Goal: Task Accomplishment & Management: Manage account settings

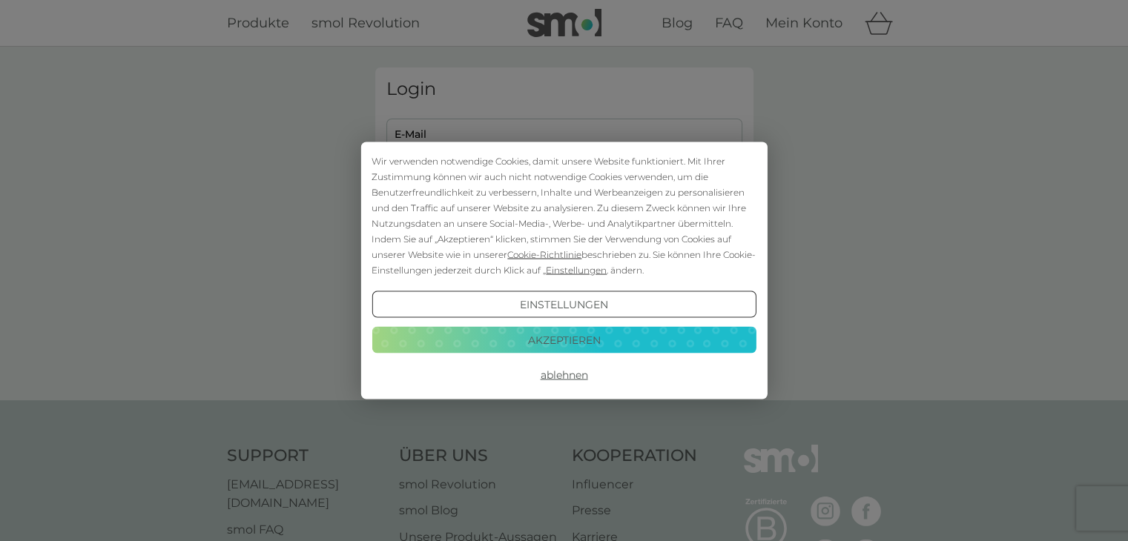
click at [519, 336] on button "Akzeptieren" at bounding box center [563, 339] width 384 height 27
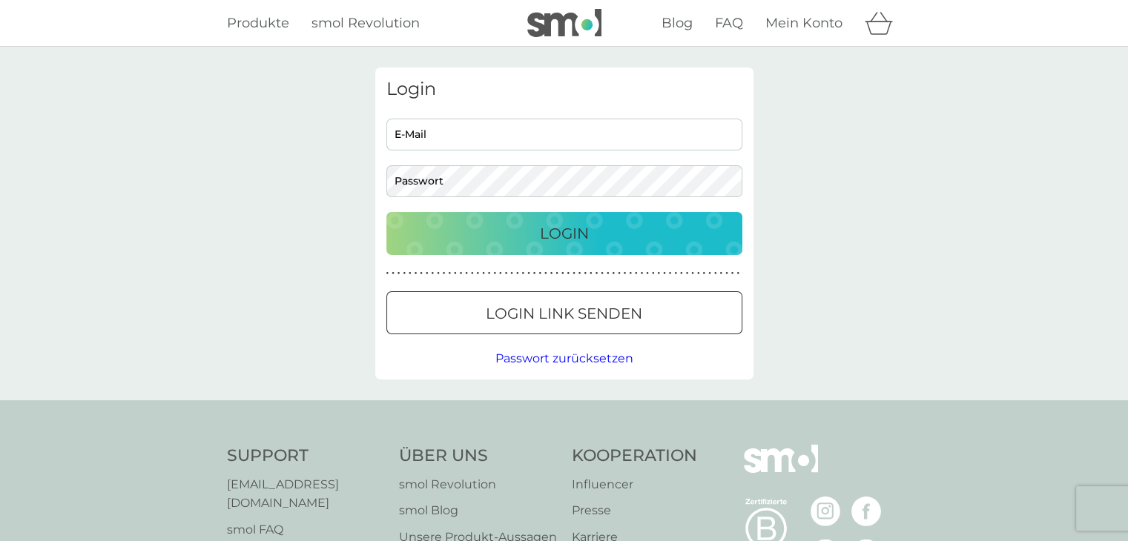
click at [486, 142] on input "E-Mail" at bounding box center [564, 135] width 356 height 32
type input "schliwitzki@web.de"
click at [386, 212] on button "Login" at bounding box center [564, 233] width 356 height 43
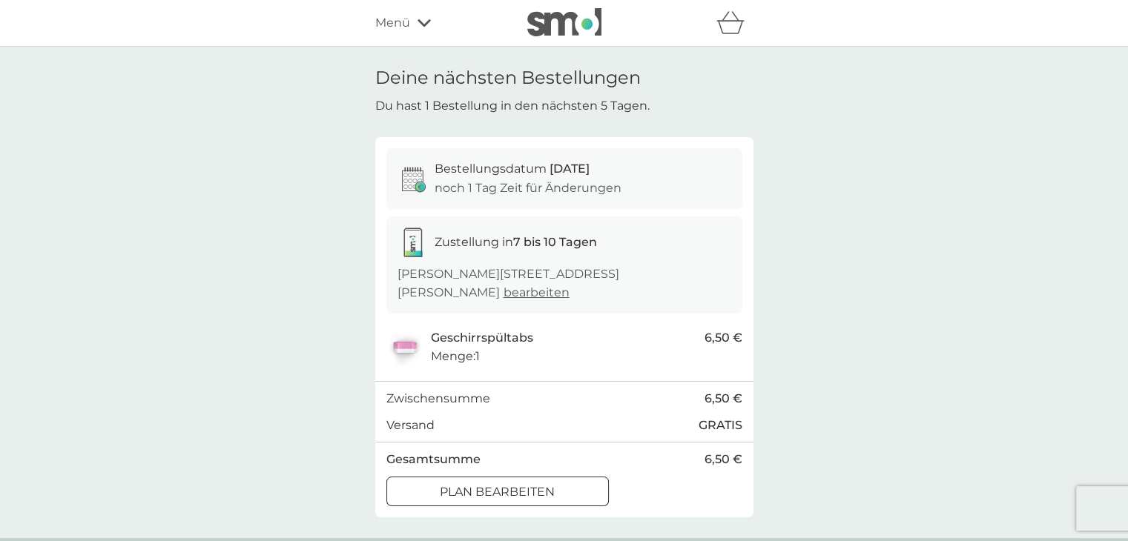
click at [417, 483] on div "Plan bearbeiten" at bounding box center [497, 492] width 221 height 19
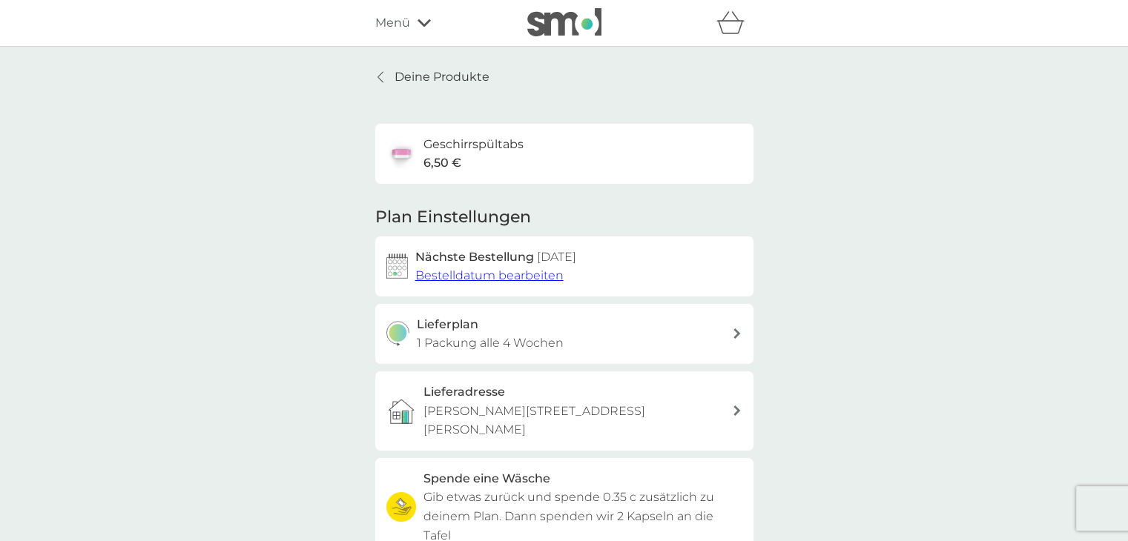
click at [414, 78] on p "Deine Produkte" at bounding box center [441, 76] width 95 height 19
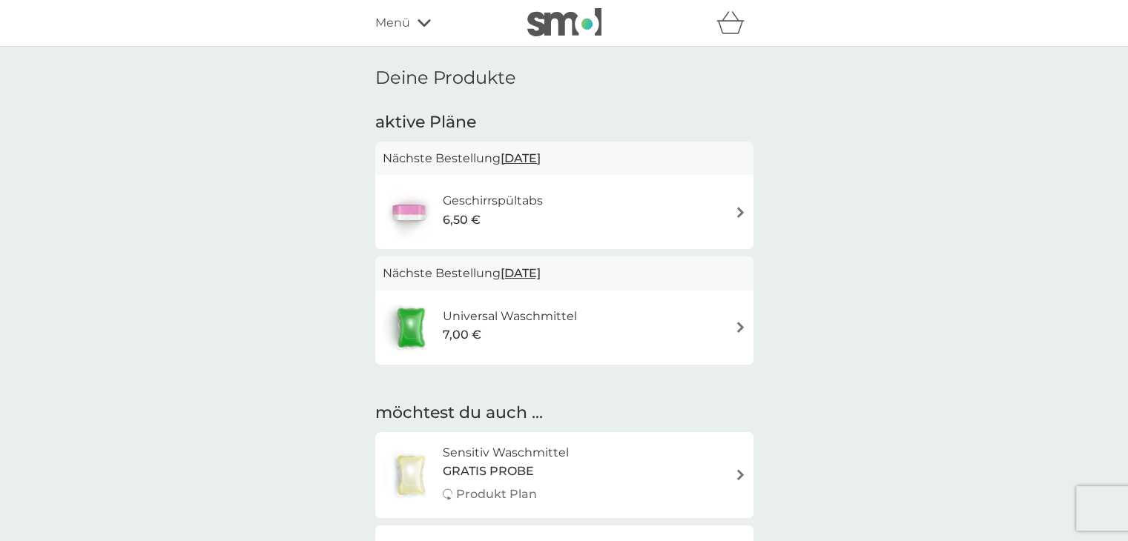
click at [522, 312] on h6 "Universal Waschmittel" at bounding box center [510, 316] width 134 height 19
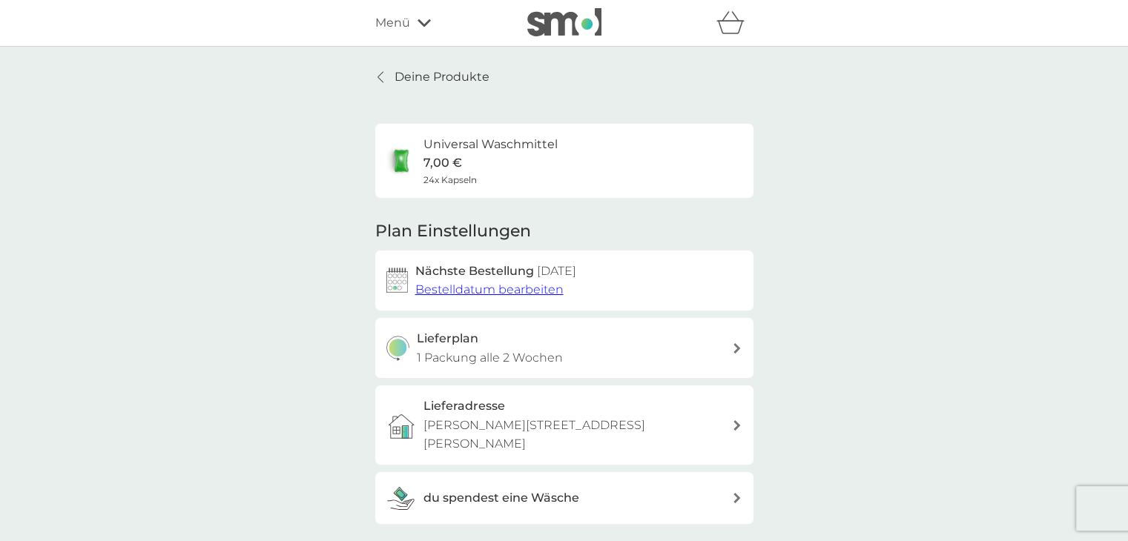
click at [532, 292] on span "Bestelldatum bearbeiten" at bounding box center [489, 290] width 148 height 14
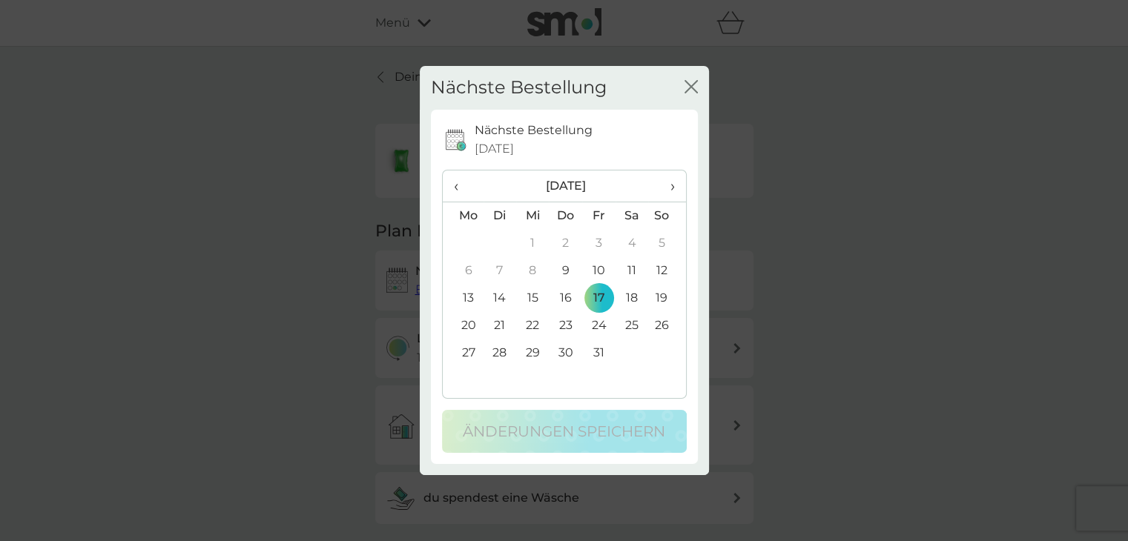
click at [693, 92] on icon "Schließen" at bounding box center [690, 86] width 13 height 13
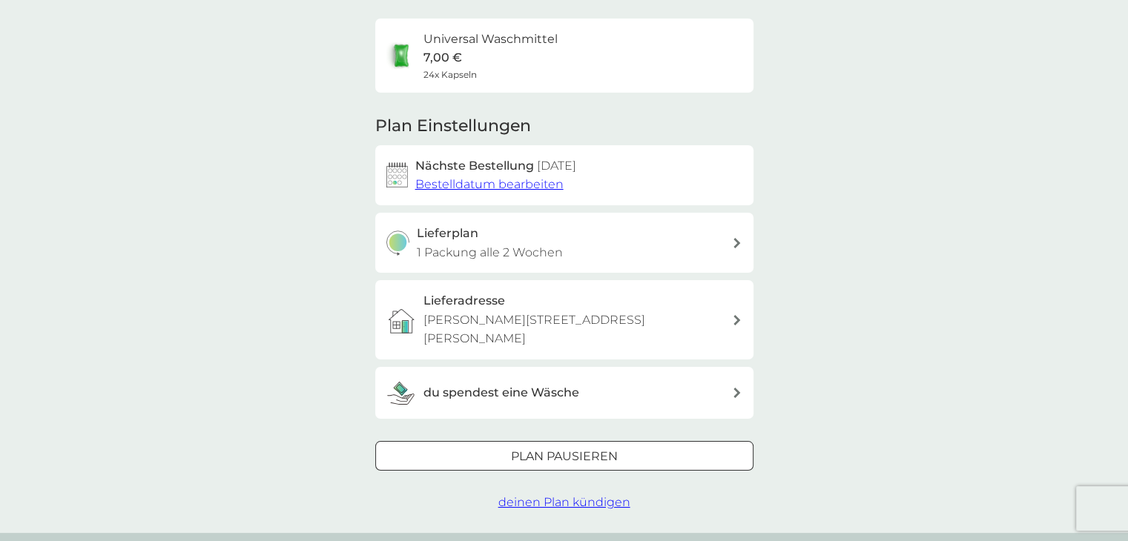
scroll to position [107, 0]
click at [633, 446] on div "Plan pausieren" at bounding box center [564, 455] width 377 height 19
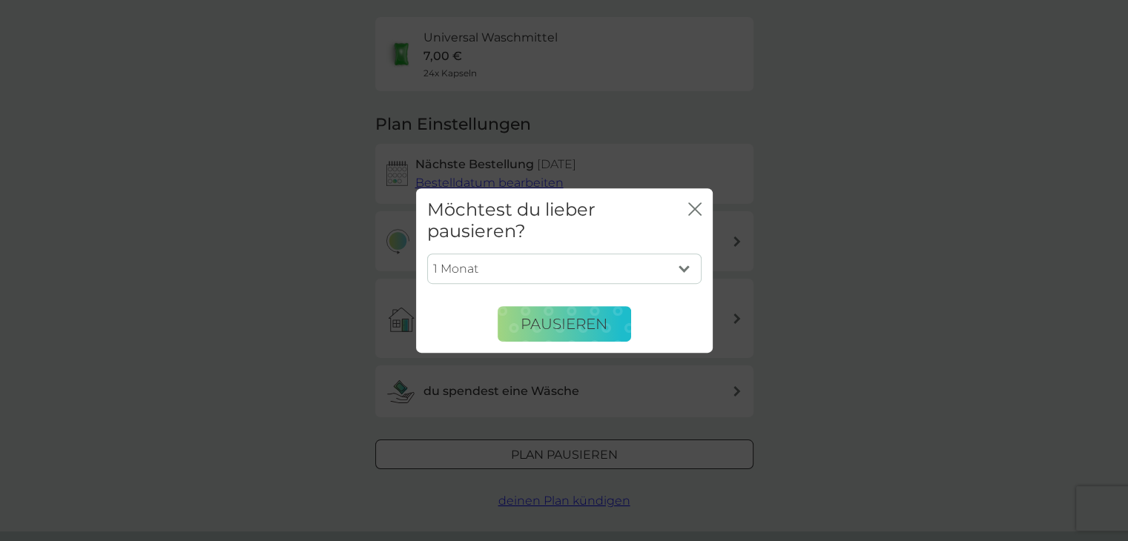
click at [680, 267] on select "1 Monat 2 Monate 3 Monate 4 Monate 5 Monate 6 Monate" at bounding box center [564, 269] width 274 height 31
select select "3"
click at [427, 254] on select "1 Monat 2 Monate 3 Monate 4 Monate 5 Monate 6 Monate" at bounding box center [564, 269] width 274 height 31
click at [565, 340] on button "Pausieren" at bounding box center [564, 324] width 133 height 36
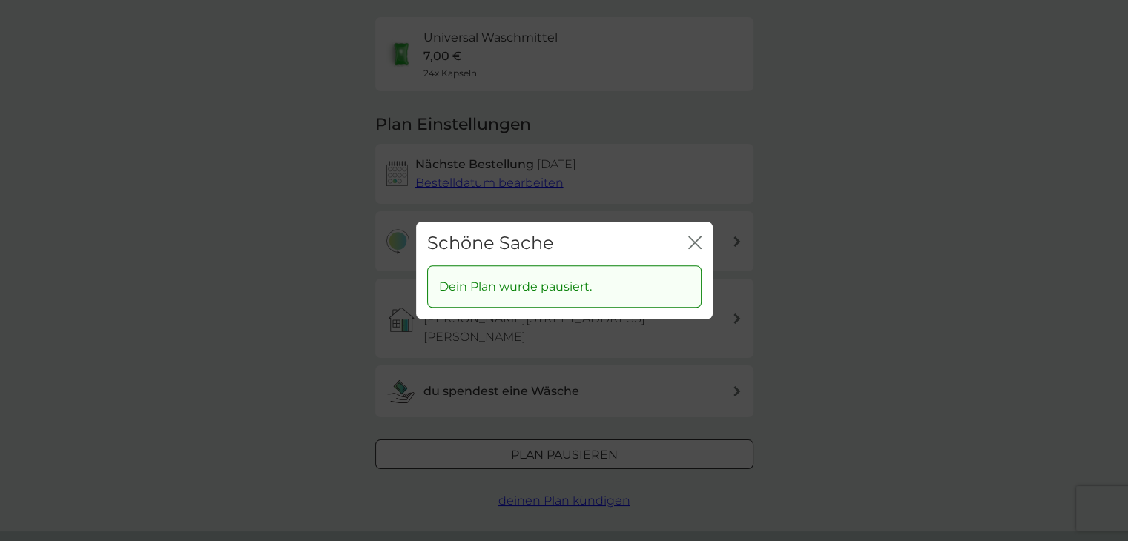
click at [565, 340] on div "Schöne Sache Schließen Dein Plan wurde pausiert." at bounding box center [564, 270] width 1128 height 541
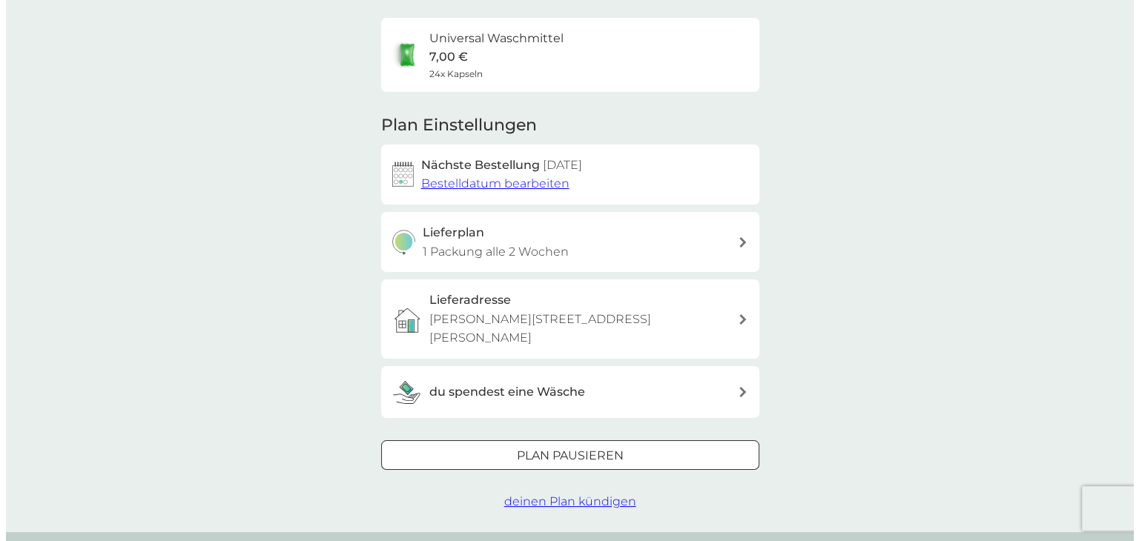
scroll to position [0, 0]
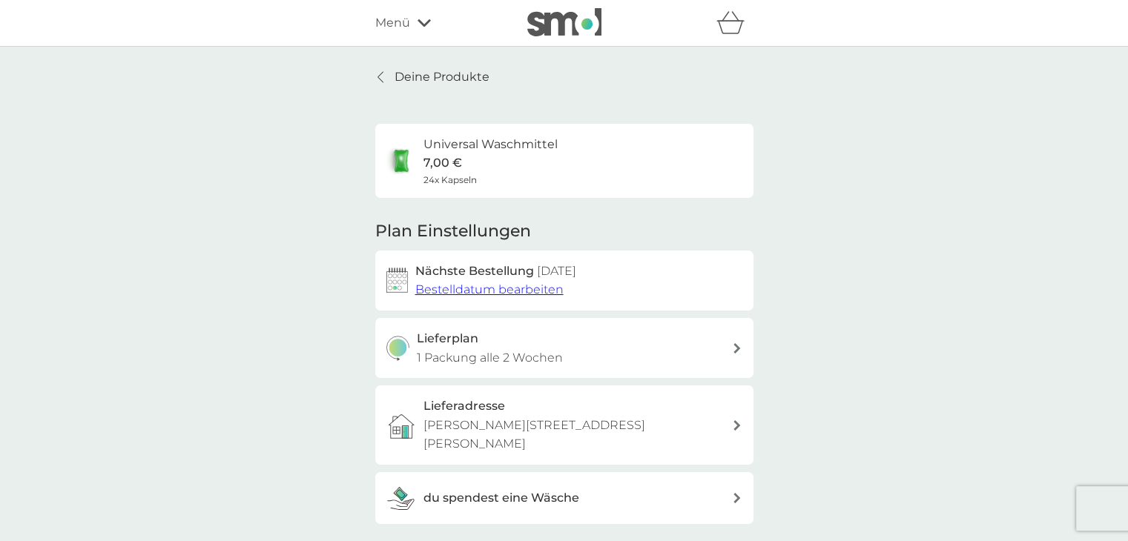
click at [581, 13] on img at bounding box center [564, 22] width 74 height 28
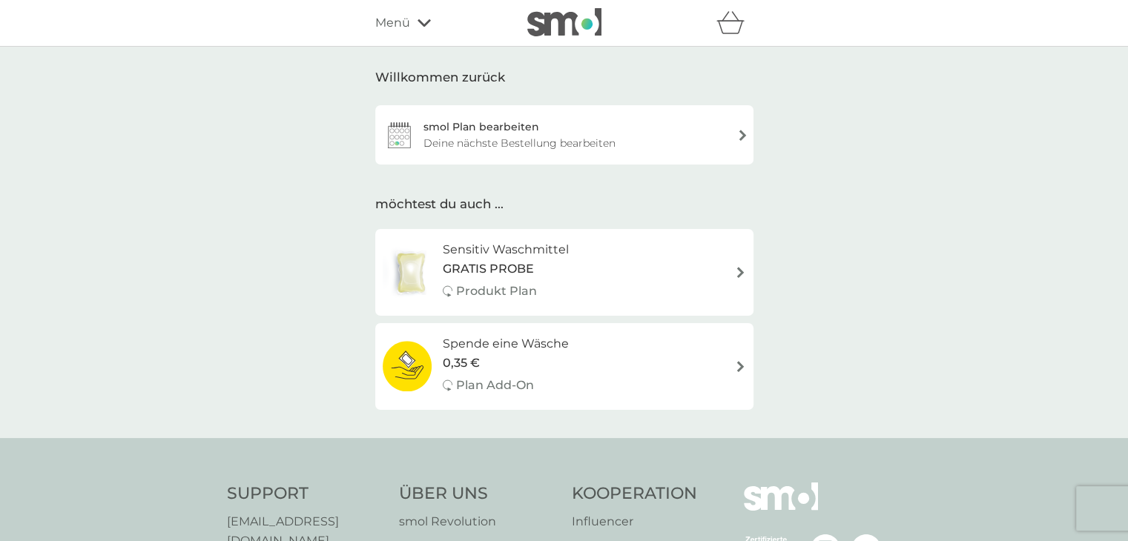
click at [418, 21] on icon at bounding box center [423, 22] width 13 height 7
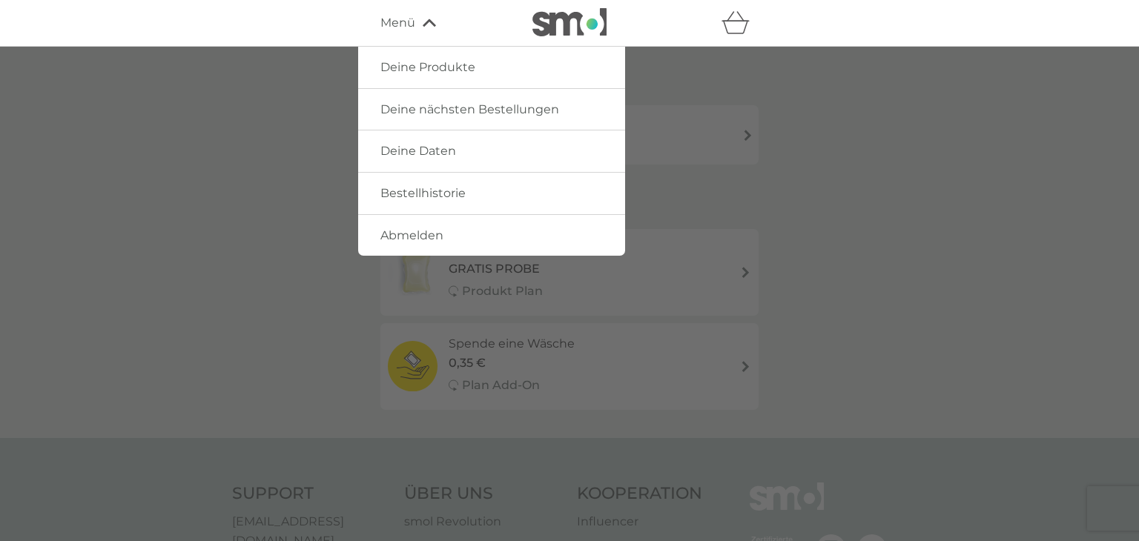
click at [423, 237] on span "Abmelden" at bounding box center [411, 235] width 63 height 14
